Goal: Task Accomplishment & Management: Manage account settings

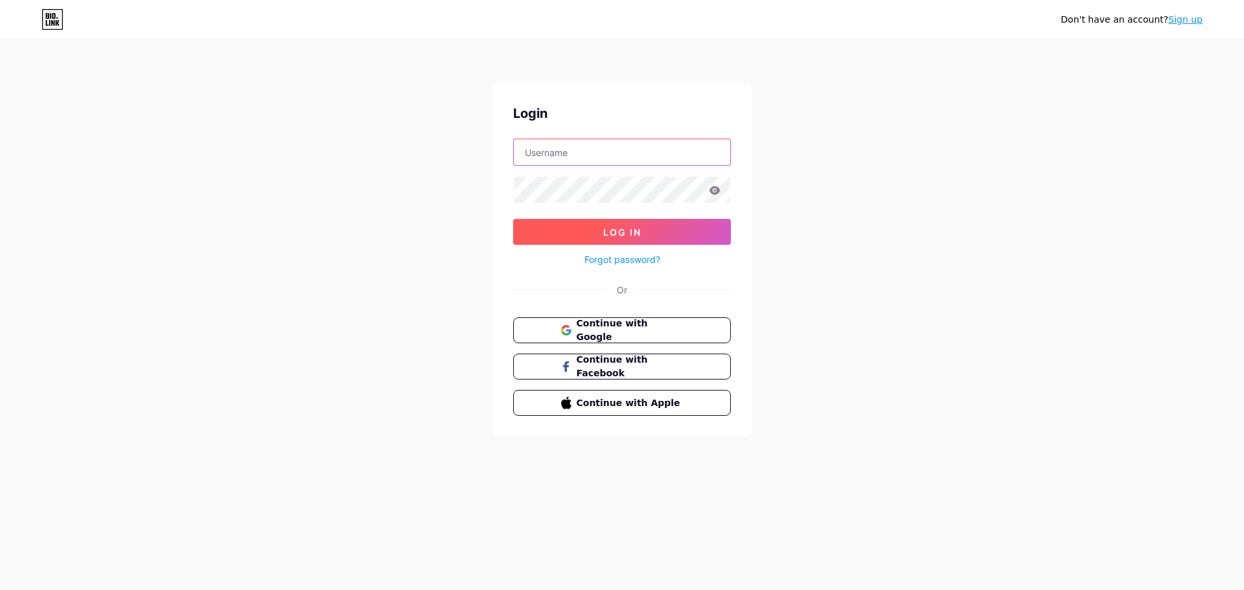
type input "[EMAIL_ADDRESS][DOMAIN_NAME]"
click at [654, 233] on button "Log In" at bounding box center [622, 232] width 218 height 26
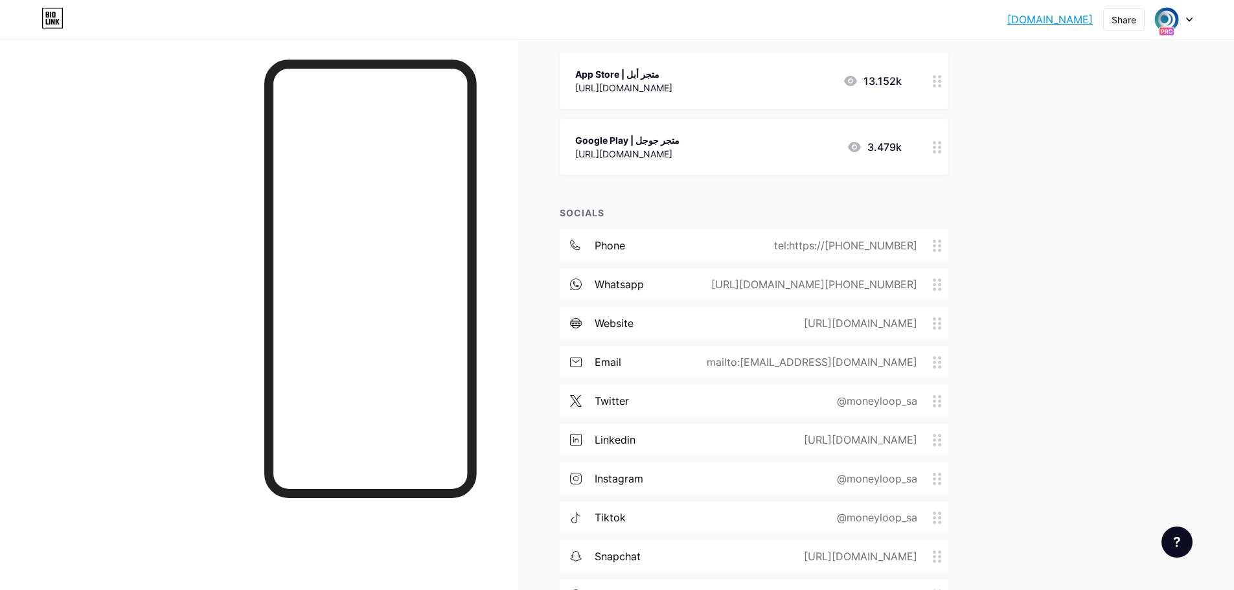
scroll to position [303, 0]
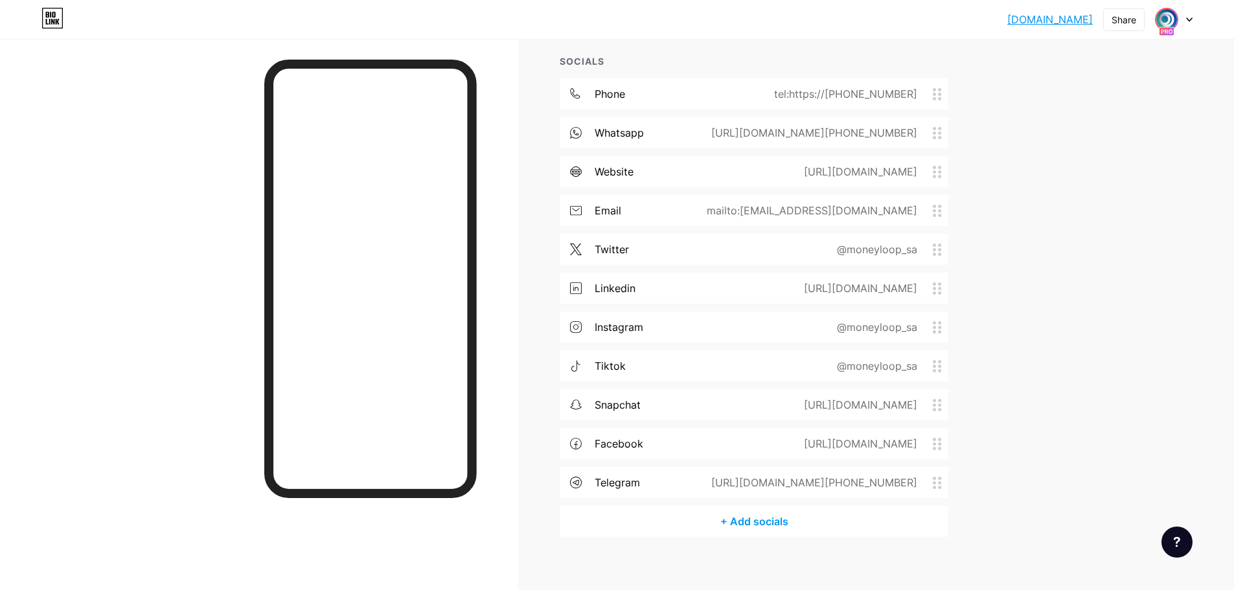
click at [1179, 13] on div at bounding box center [1174, 19] width 38 height 23
click at [1069, 150] on link "Account settings" at bounding box center [1112, 147] width 161 height 35
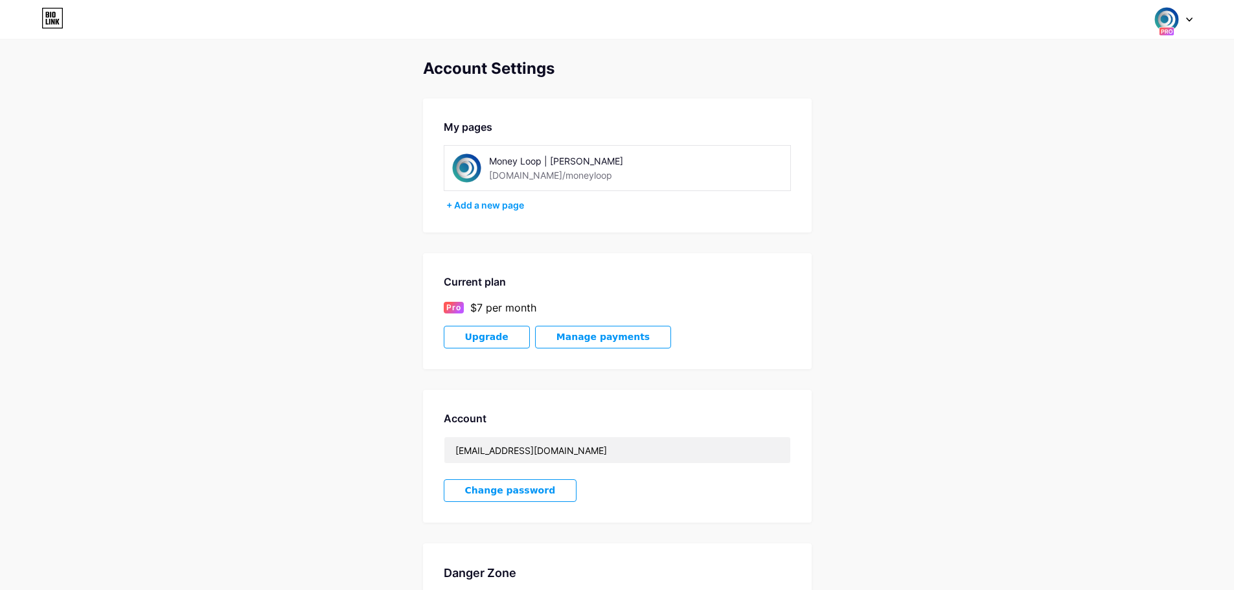
click at [571, 336] on span "Manage payments" at bounding box center [603, 337] width 93 height 11
